Goal: Check status

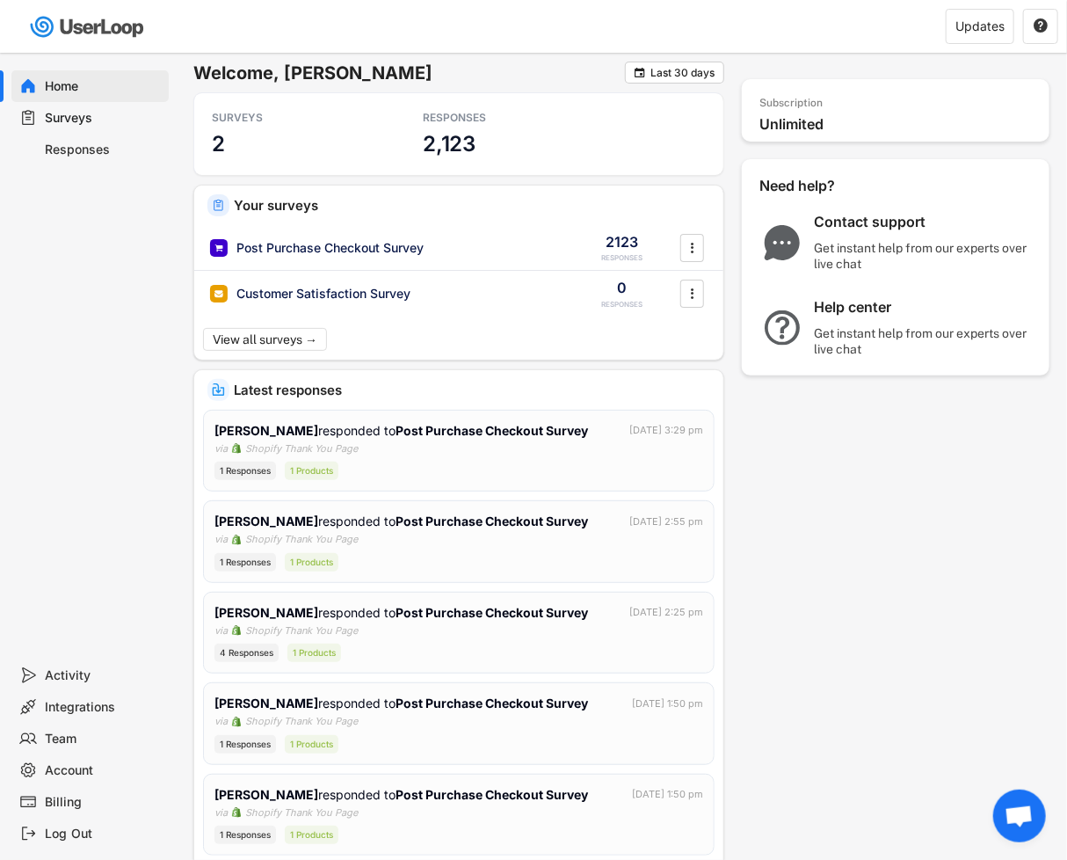
click at [682, 71] on div "Last 30 days" at bounding box center [683, 73] width 64 height 11
click at [521, 73] on h6 "Welcome, [PERSON_NAME]" at bounding box center [409, 73] width 432 height 23
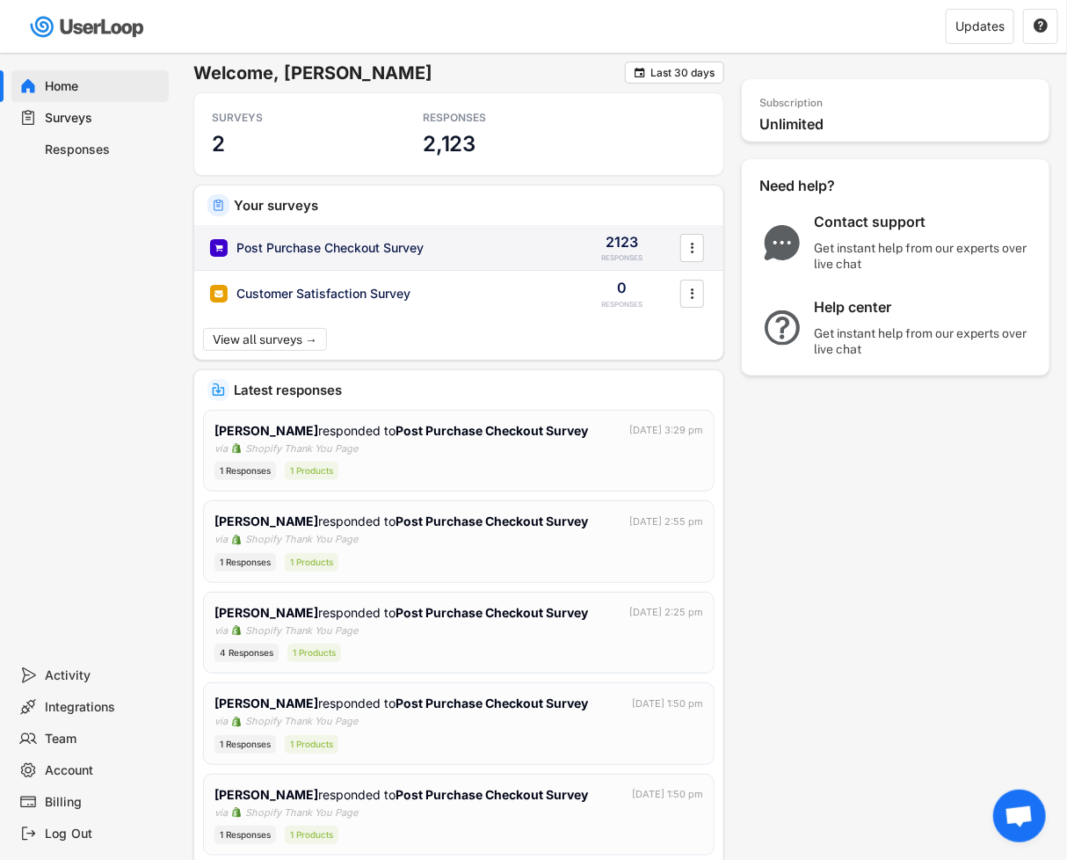
click at [448, 236] on div "Post Purchase Checkout Survey 2123 RESPONSES " at bounding box center [458, 248] width 529 height 46
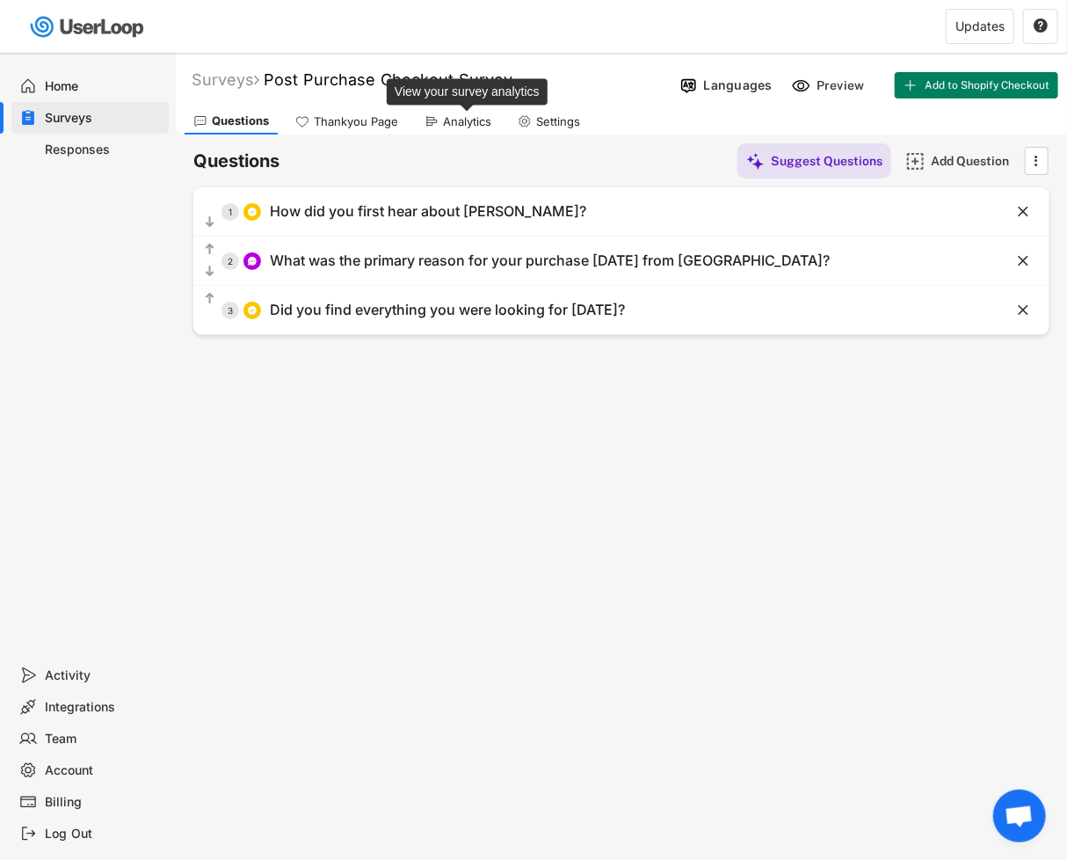
click at [462, 115] on div "Analytics" at bounding box center [467, 121] width 48 height 15
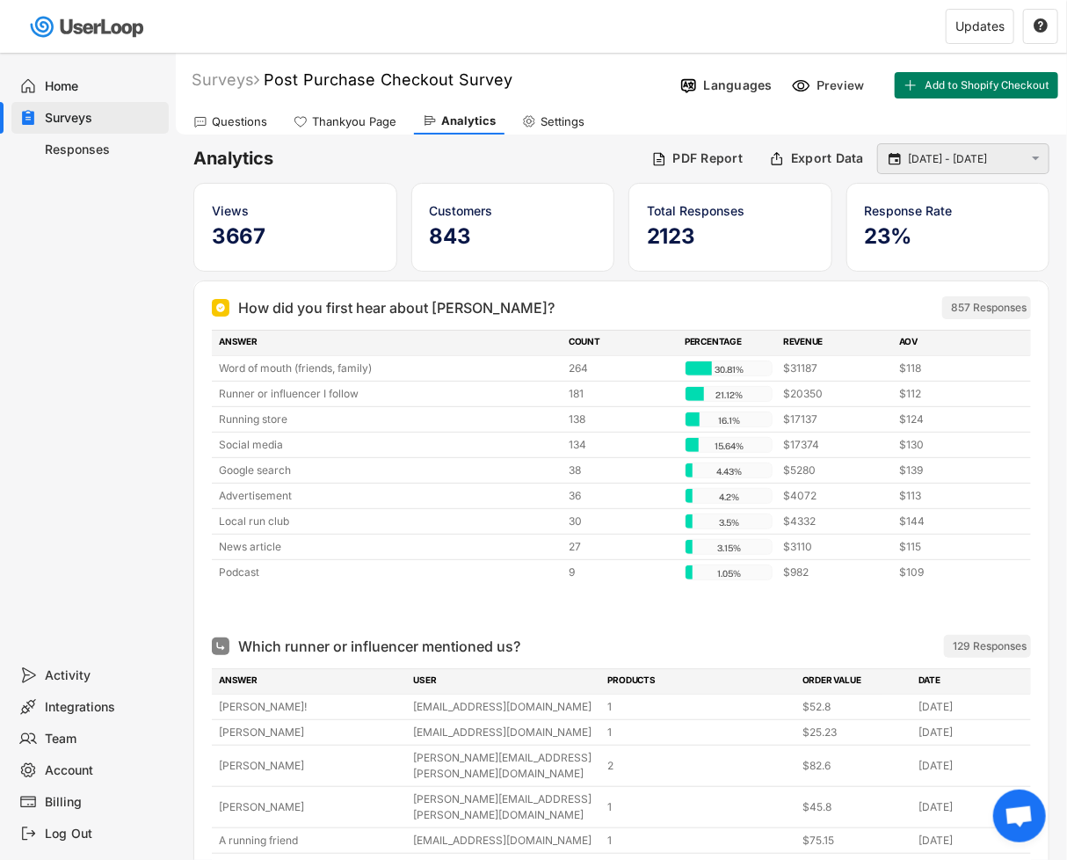
click at [958, 160] on input "[DATE] - [DATE]" at bounding box center [966, 159] width 116 height 18
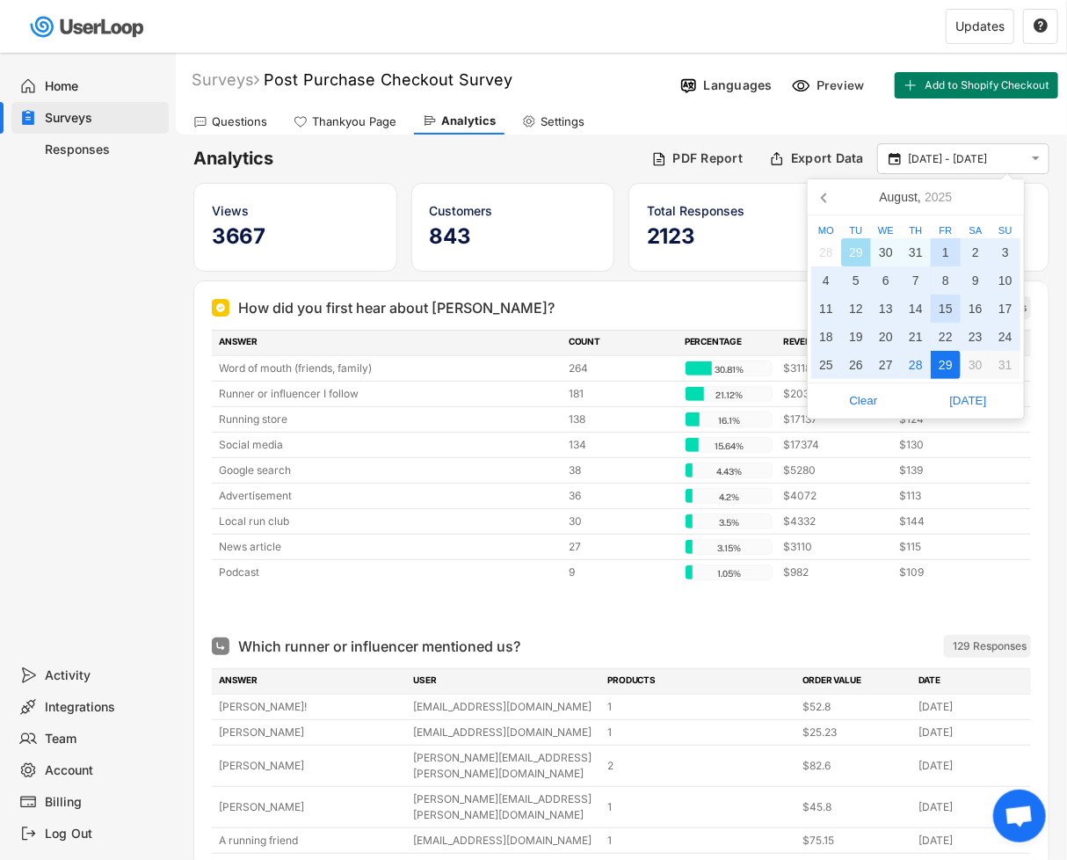
drag, startPoint x: 940, startPoint y: 248, endPoint x: 957, endPoint y: 320, distance: 74.0
click at [940, 248] on div "1" at bounding box center [946, 252] width 30 height 28
drag, startPoint x: 952, startPoint y: 362, endPoint x: 970, endPoint y: 391, distance: 33.9
click at [952, 362] on div "29" at bounding box center [946, 365] width 30 height 28
type input "[DATE] - [DATE]"
